Goal: Task Accomplishment & Management: Use online tool/utility

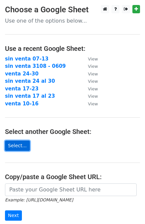
click at [19, 145] on link "Select..." at bounding box center [17, 146] width 25 height 10
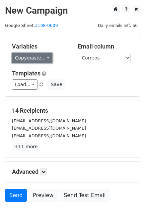
click at [32, 57] on link "Copy/paste..." at bounding box center [32, 58] width 41 height 10
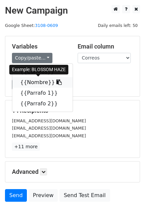
click at [26, 81] on link "{{Nombre}}" at bounding box center [42, 82] width 61 height 11
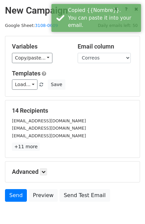
click at [36, 64] on div "Variables Copy/paste... {{Correos}} {{Nombre}} {{Parrafo 1}} {{Parrafo 2}} Emai…" at bounding box center [72, 66] width 135 height 60
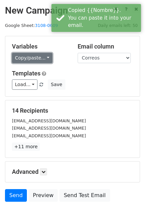
click at [39, 60] on link "Copy/paste..." at bounding box center [32, 58] width 41 height 10
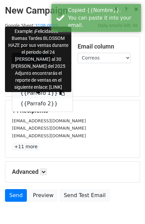
click at [39, 94] on link "{{Parrafo 1}}" at bounding box center [42, 93] width 61 height 11
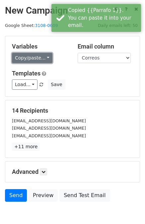
click at [39, 57] on link "Copy/paste..." at bounding box center [32, 58] width 41 height 10
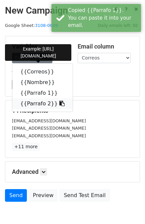
click at [39, 106] on link "{{Parrafo 2}}" at bounding box center [42, 104] width 61 height 11
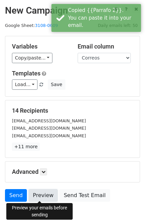
click at [39, 195] on link "Preview" at bounding box center [43, 195] width 29 height 13
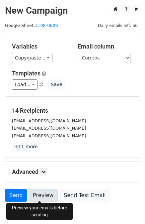
click at [37, 196] on link "Preview" at bounding box center [43, 195] width 29 height 13
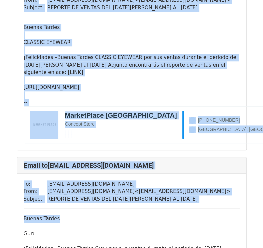
scroll to position [277, 0]
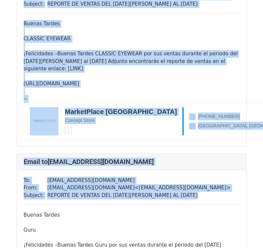
drag, startPoint x: 212, startPoint y: 140, endPoint x: 197, endPoint y: 213, distance: 73.8
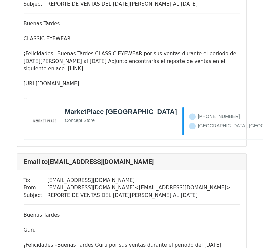
drag, startPoint x: 149, startPoint y: 64, endPoint x: 154, endPoint y: 113, distance: 49.4
click at [150, 71] on div "¡Felicidades –Buenas Tardes CLASSIC EYEWEAR por sus ventas durante el periodo d…" at bounding box center [132, 61] width 216 height 23
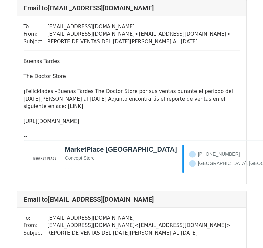
scroll to position [2188, 0]
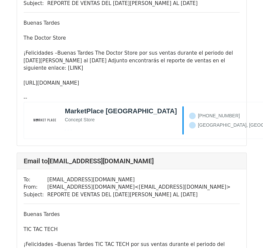
drag, startPoint x: 154, startPoint y: 113, endPoint x: 177, endPoint y: 245, distance: 134.1
